Goal: Use online tool/utility: Utilize a website feature to perform a specific function

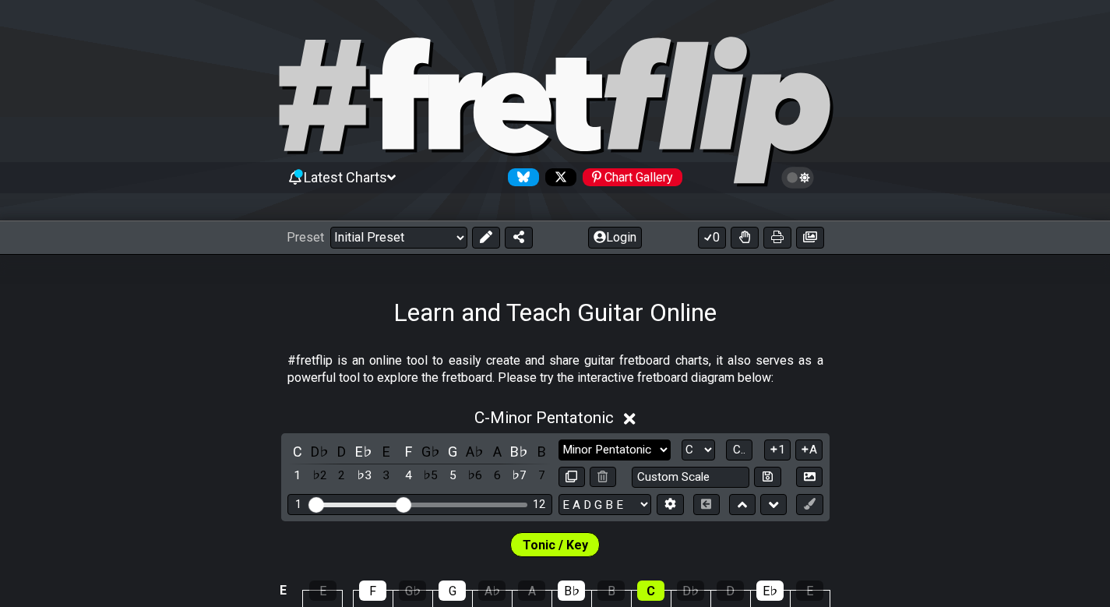
click at [650, 455] on select "Minor Pentatonic Click to edit Minor Pentatonic Major Pentatonic Minor Blues Ma…" at bounding box center [615, 449] width 112 height 21
select select "Mixolydian b6"
click at [559, 439] on select "Minor Pentatonic Click to edit Minor Pentatonic Major Pentatonic Minor Blues Ma…" at bounding box center [615, 449] width 112 height 21
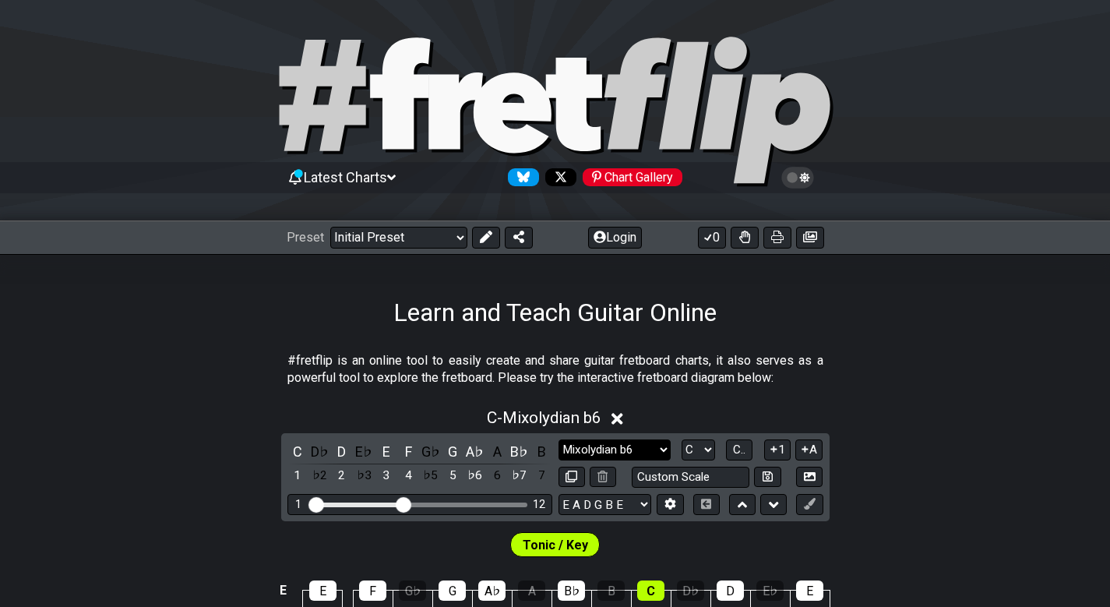
click at [639, 449] on select "Minor Pentatonic Click to edit Minor Pentatonic Major Pentatonic Minor Blues Ma…" at bounding box center [615, 449] width 112 height 21
click at [692, 443] on select "A♭ A A♯ B♭ B C C♯ D♭ D D♯ E♭ E F F♯ G♭ G G♯" at bounding box center [698, 449] width 33 height 21
click at [682, 439] on select "A♭ A A♯ B♭ B C C♯ D♭ D D♯ E♭ E F F♯ G♭ G G♯" at bounding box center [698, 449] width 33 height 21
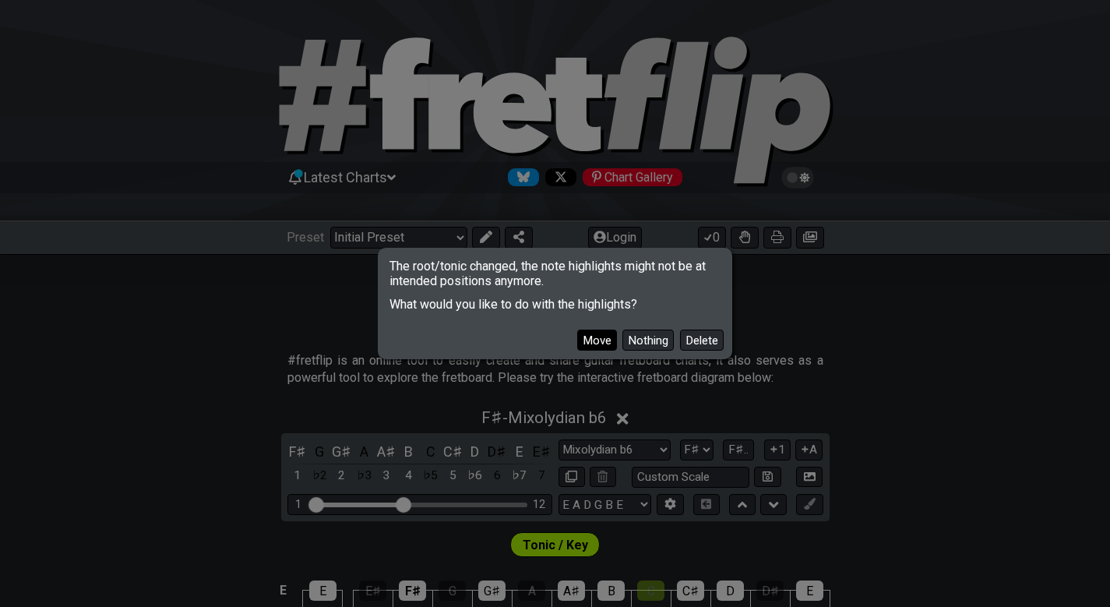
click at [586, 337] on button "Move" at bounding box center [597, 340] width 40 height 21
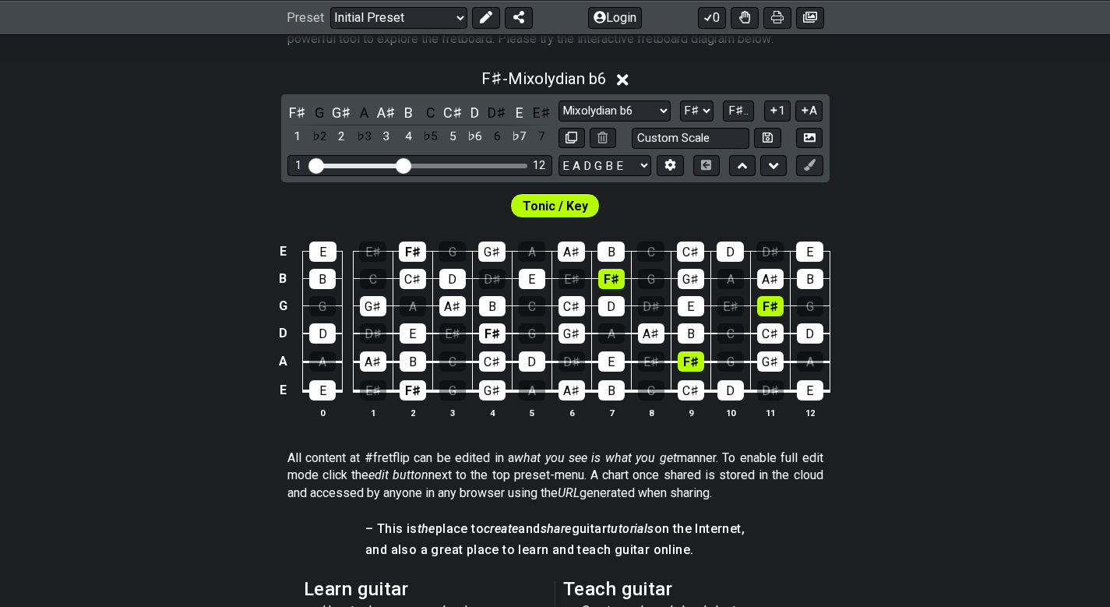
scroll to position [312, 0]
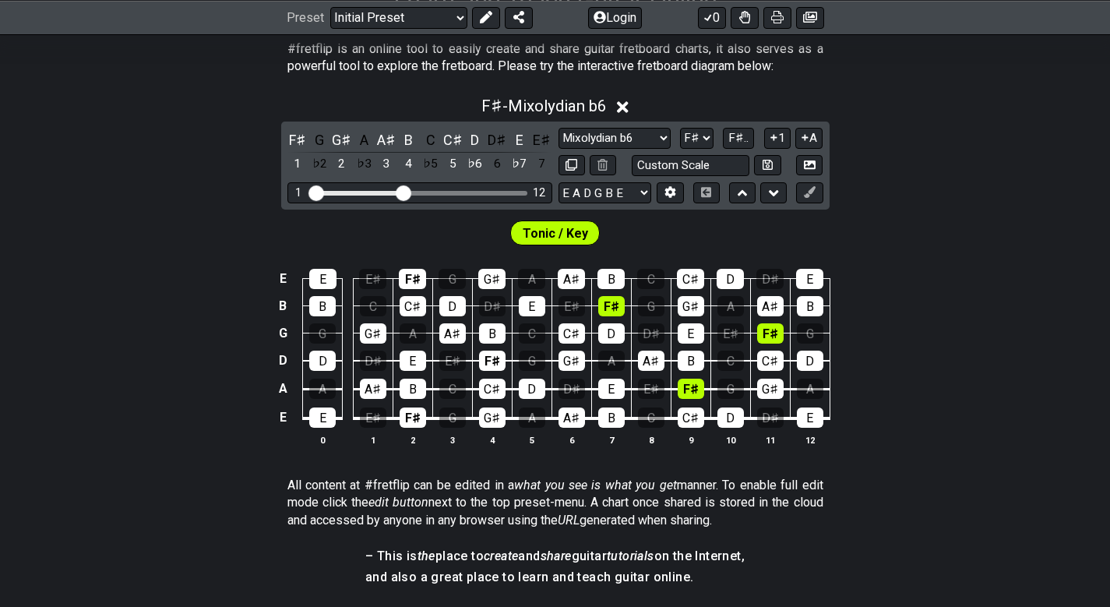
click at [543, 226] on span "Tonic / Key" at bounding box center [555, 233] width 65 height 23
click at [571, 229] on span "Tonic / Key" at bounding box center [555, 233] width 65 height 23
click at [733, 139] on span "F♯.." at bounding box center [738, 138] width 20 height 14
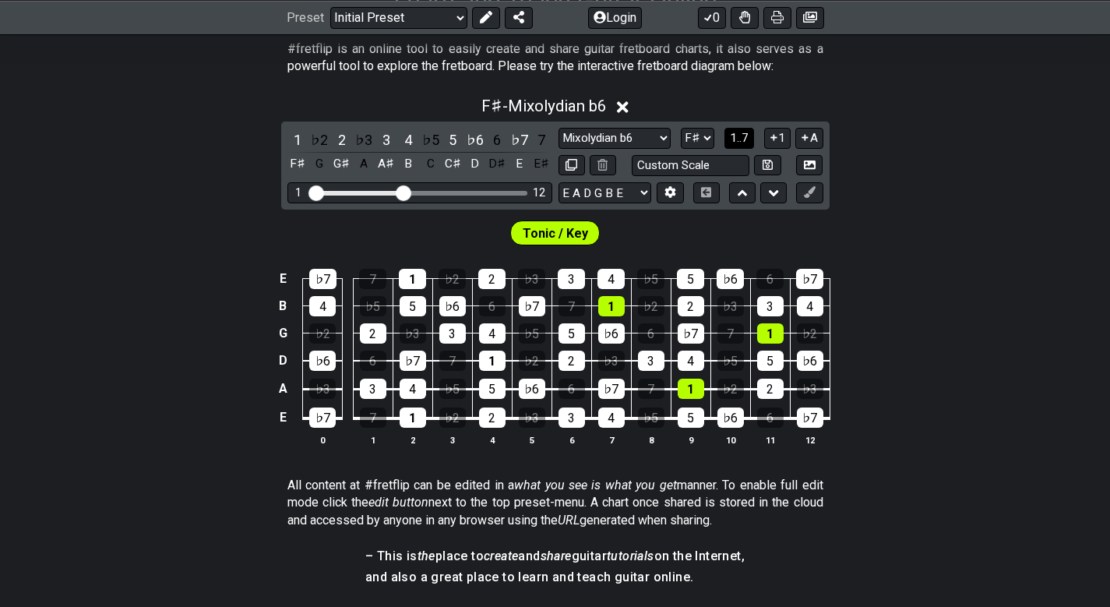
click at [734, 139] on span "1..7" at bounding box center [739, 138] width 19 height 14
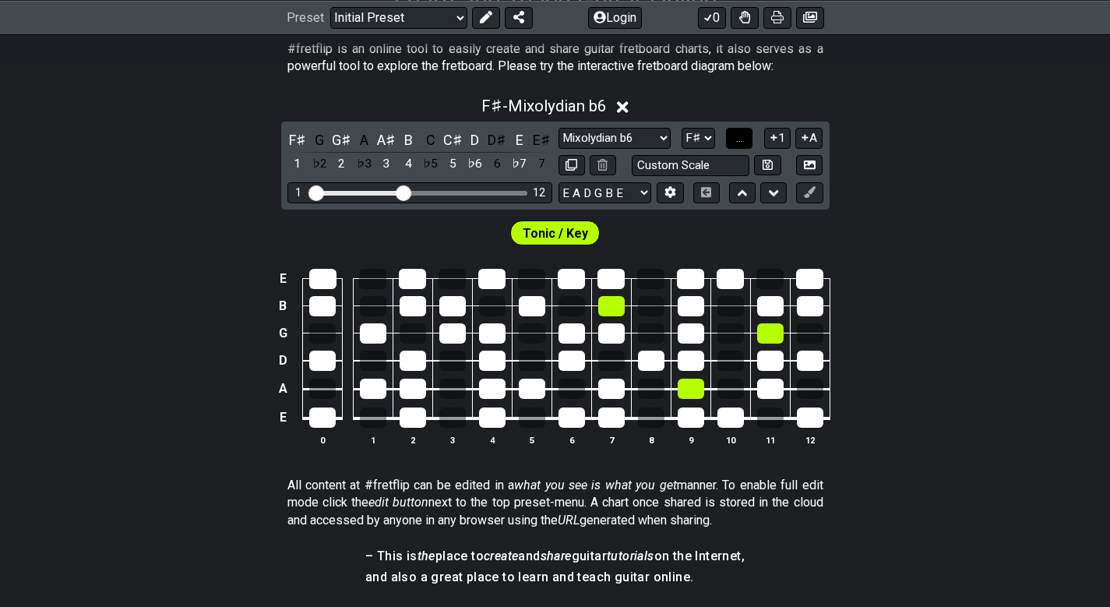
click at [734, 139] on button "..." at bounding box center [739, 138] width 26 height 21
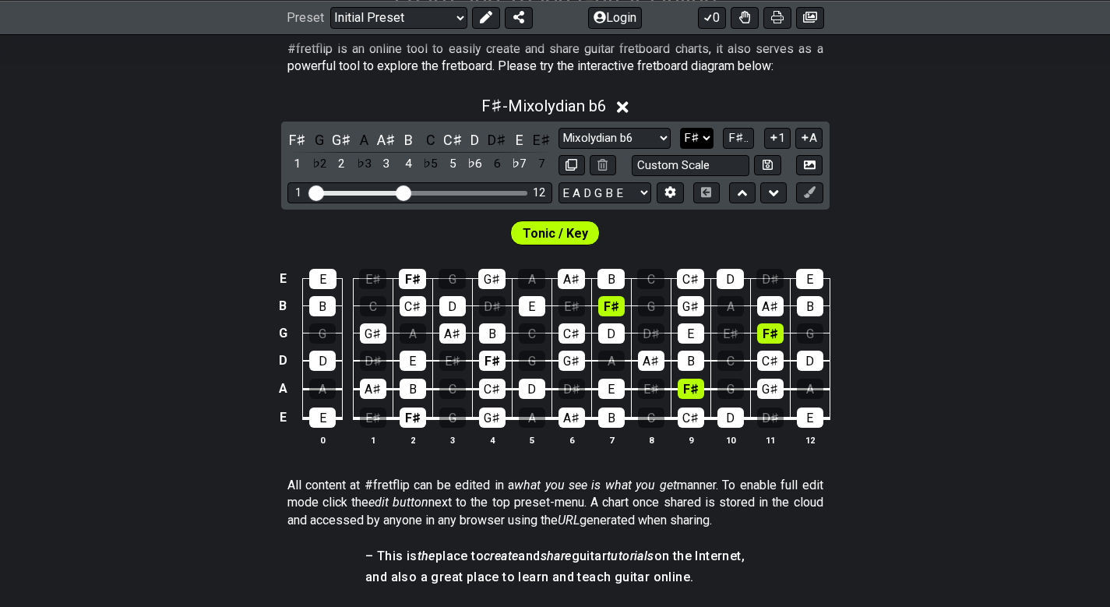
click at [700, 136] on select "A♭ A A♯ B♭ B C C♯ D♭ D D♯ E♭ E F F♯ G♭ G G♯" at bounding box center [696, 138] width 33 height 21
click at [682, 128] on select "A♭ A A♯ B♭ B C C♯ D♭ D D♯ E♭ E F F♯ G♭ G G♯" at bounding box center [696, 138] width 33 height 21
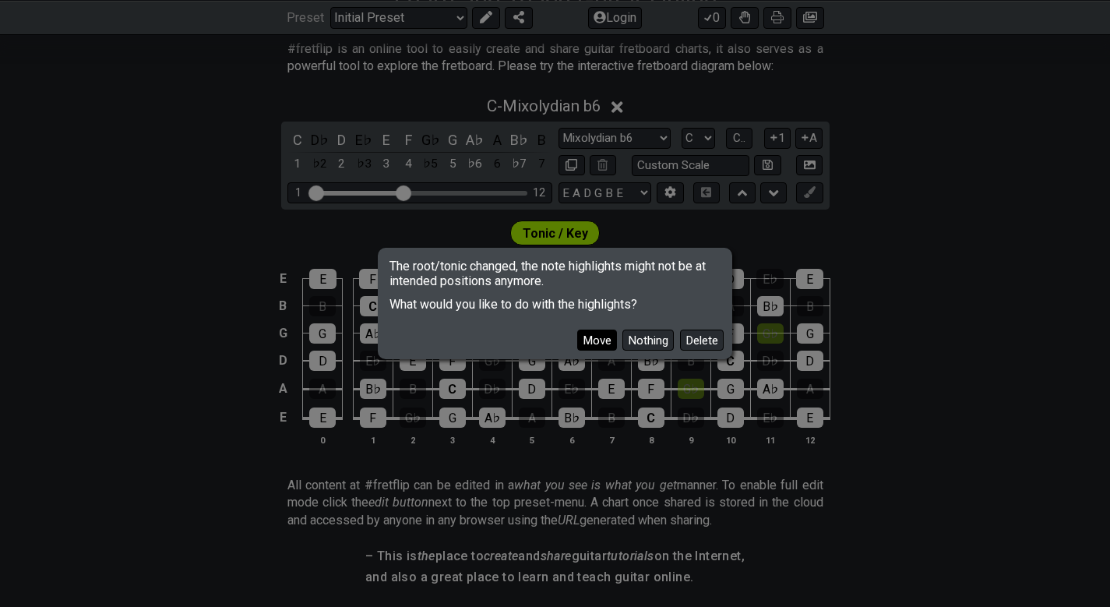
click at [590, 338] on button "Move" at bounding box center [597, 340] width 40 height 21
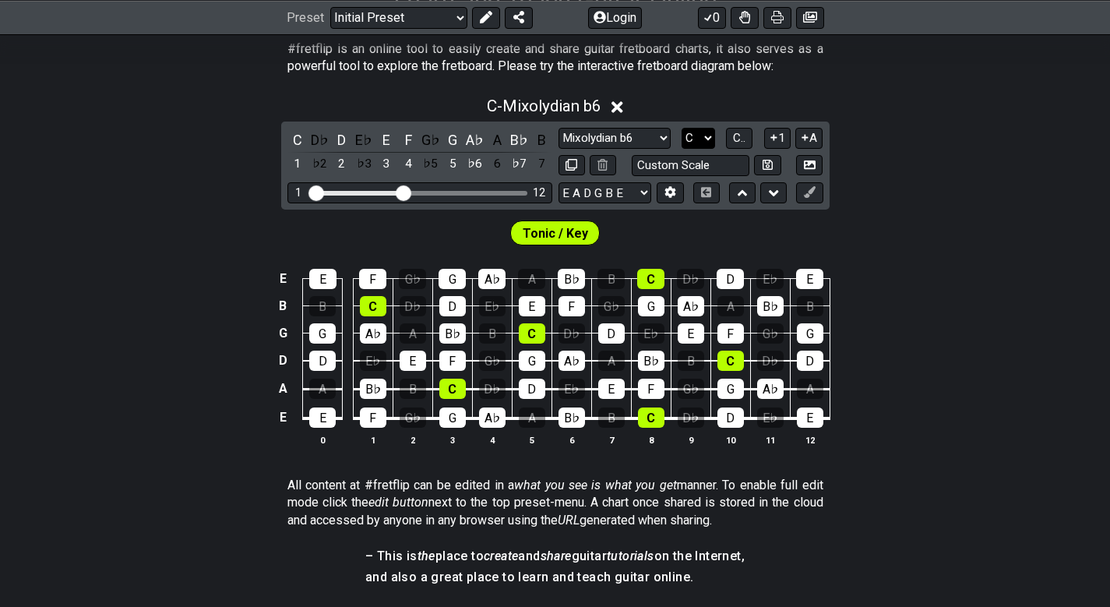
click at [709, 138] on select "A♭ A A♯ B♭ B C C♯ D♭ D D♯ E♭ E F F♯ G♭ G G♯" at bounding box center [698, 138] width 33 height 21
click at [682, 128] on select "A♭ A A♯ B♭ B C C♯ D♭ D D♯ E♭ E F F♯ G♭ G G♯" at bounding box center [698, 138] width 33 height 21
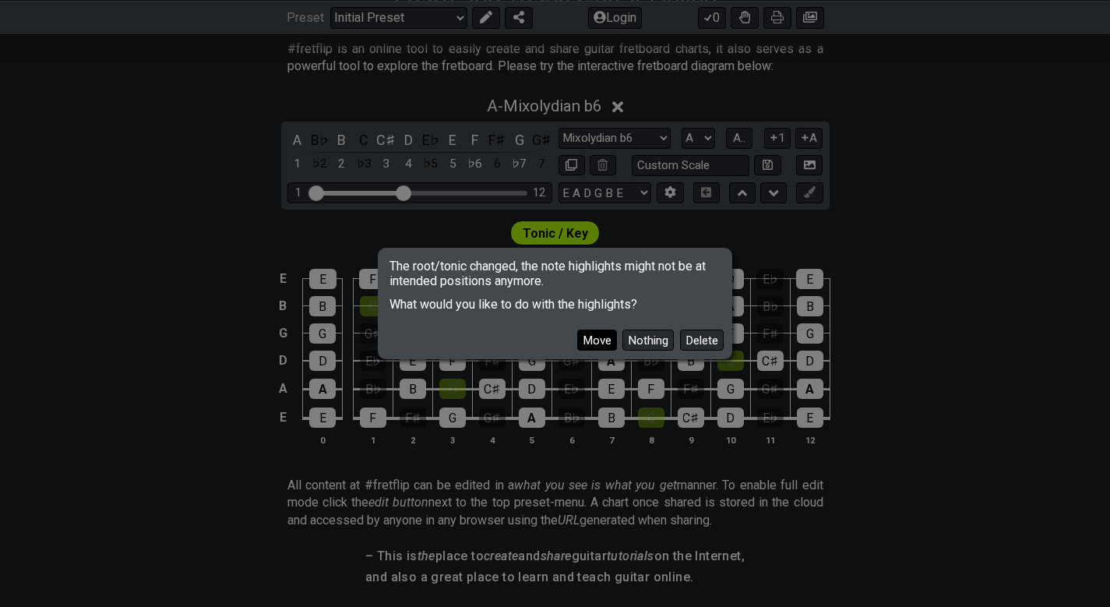
click at [578, 340] on button "Move" at bounding box center [597, 340] width 40 height 21
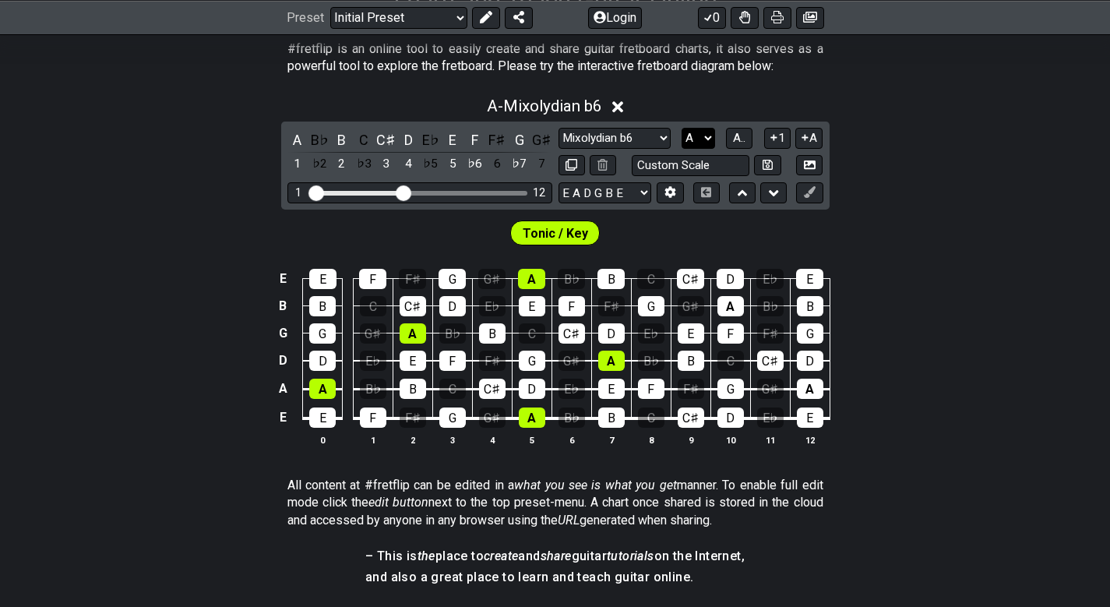
click at [698, 141] on select "A♭ A A♯ B♭ B C C♯ D♭ D D♯ E♭ E F F♯ G♭ G G♯" at bounding box center [698, 138] width 33 height 21
select select "A#"
click at [682, 128] on select "A♭ A A♯ B♭ B C C♯ D♭ D D♯ E♭ E F F♯ G♭ G G♯" at bounding box center [698, 138] width 33 height 21
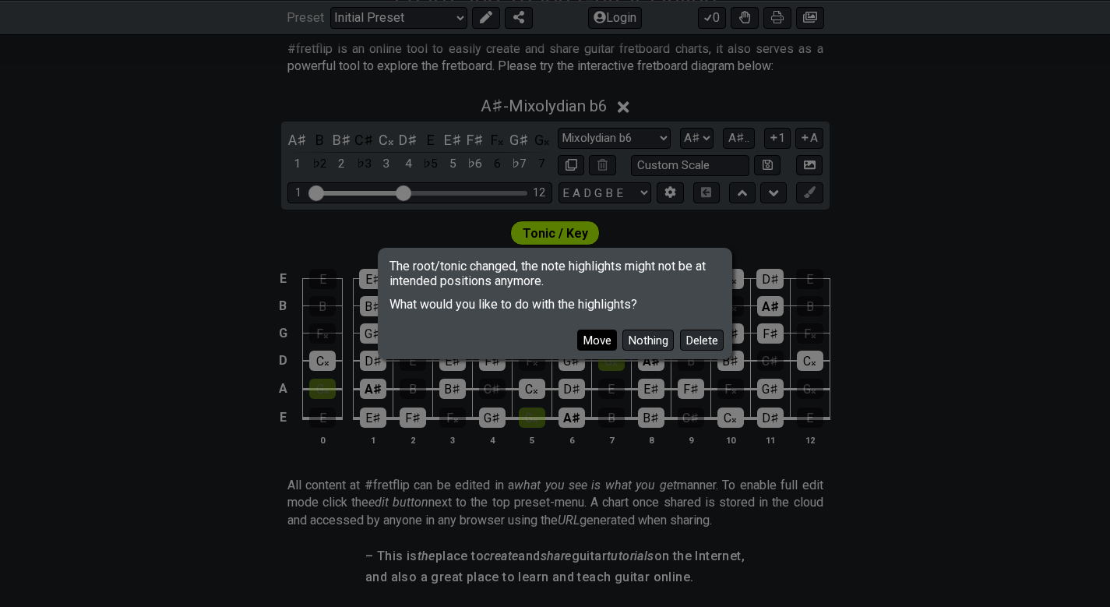
click at [591, 337] on button "Move" at bounding box center [597, 340] width 40 height 21
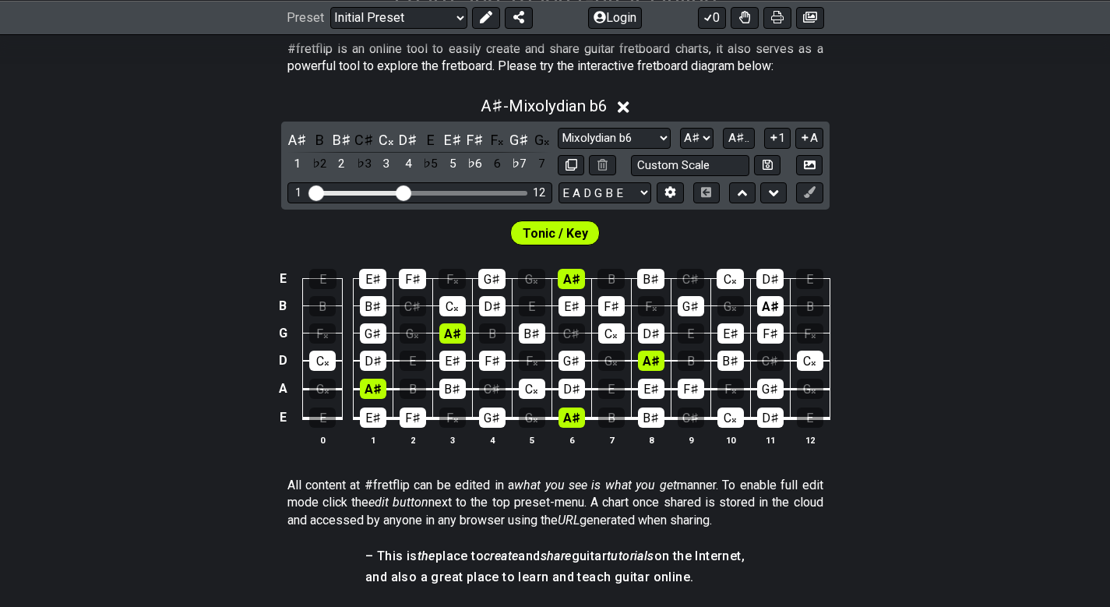
click at [650, 150] on div "Minor Pentatonic Click to edit Minor Pentatonic Major Pentatonic Minor Blues Ma…" at bounding box center [690, 152] width 265 height 48
click at [654, 137] on select "Minor Pentatonic Click to edit Minor Pentatonic Major Pentatonic Minor Blues Ma…" at bounding box center [614, 138] width 112 height 21
